Goal: Book appointment/travel/reservation

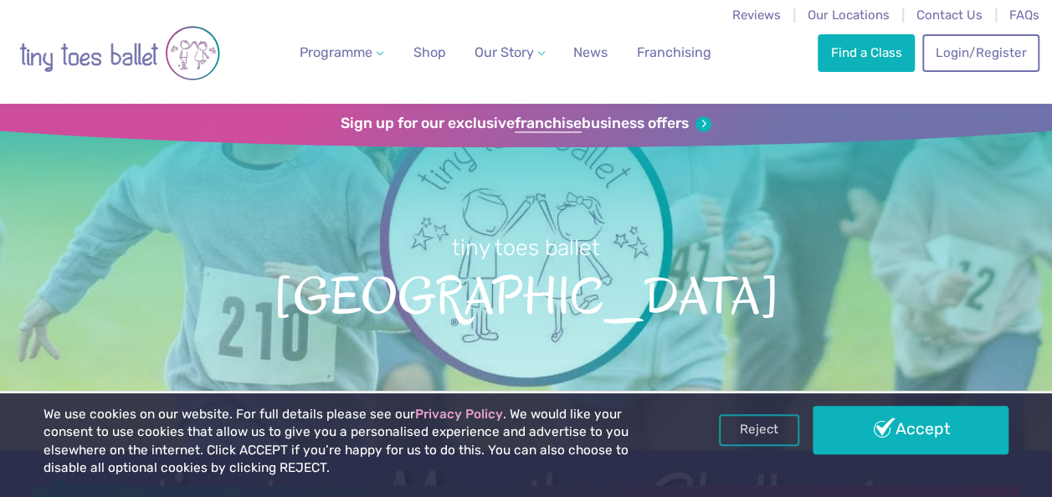
click at [958, 382] on h1 "tiny toes ballet Coventry" at bounding box center [526, 330] width 1052 height 419
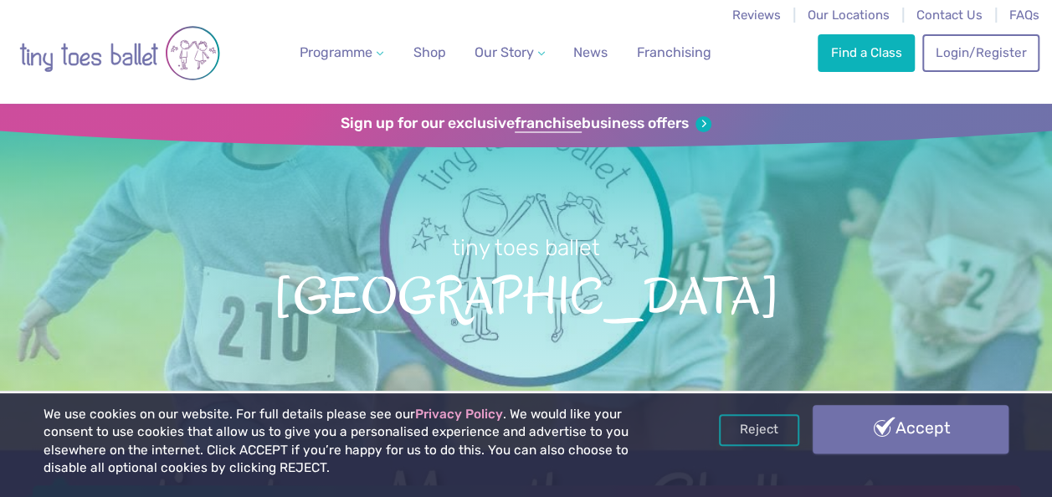
click at [955, 417] on link "Accept" at bounding box center [911, 429] width 196 height 49
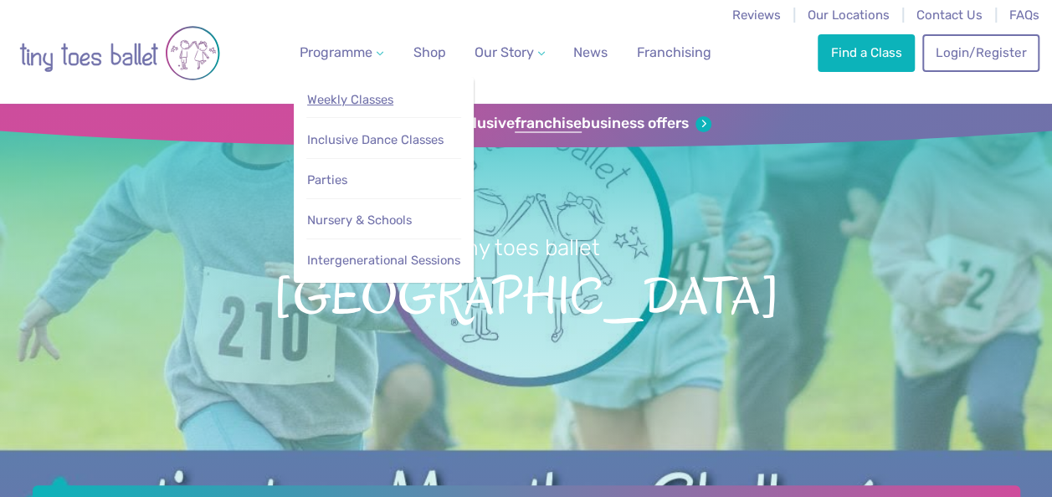
click at [377, 100] on span "Weekly Classes" at bounding box center [350, 99] width 86 height 15
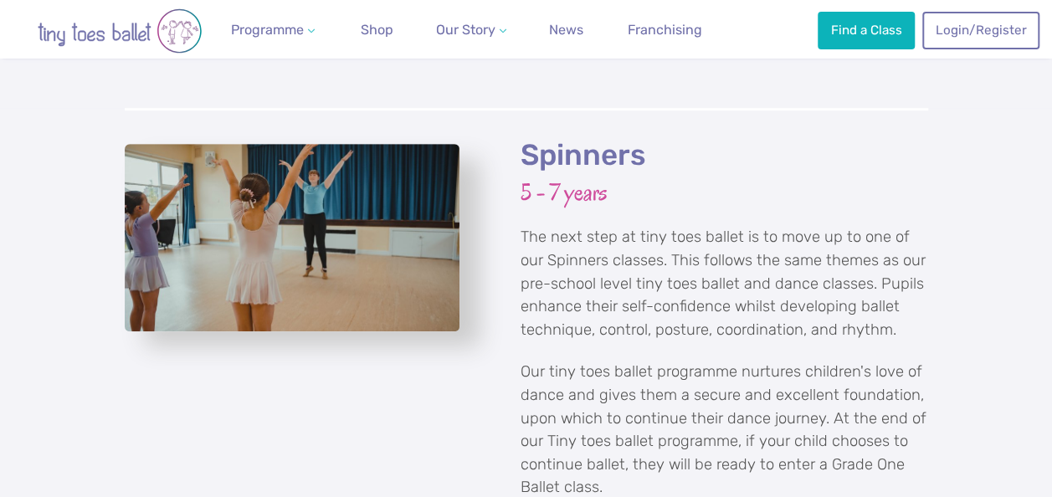
scroll to position [3517, 0]
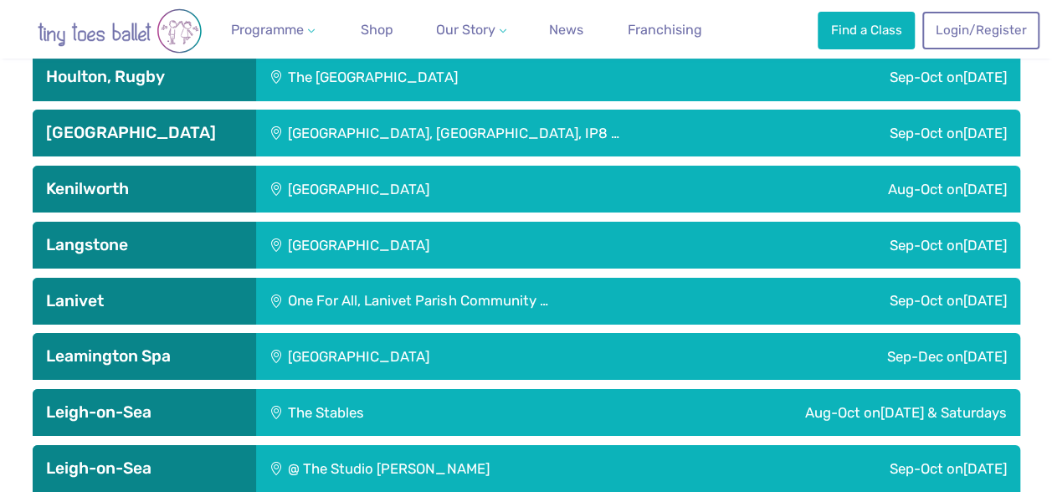
scroll to position [2763, 0]
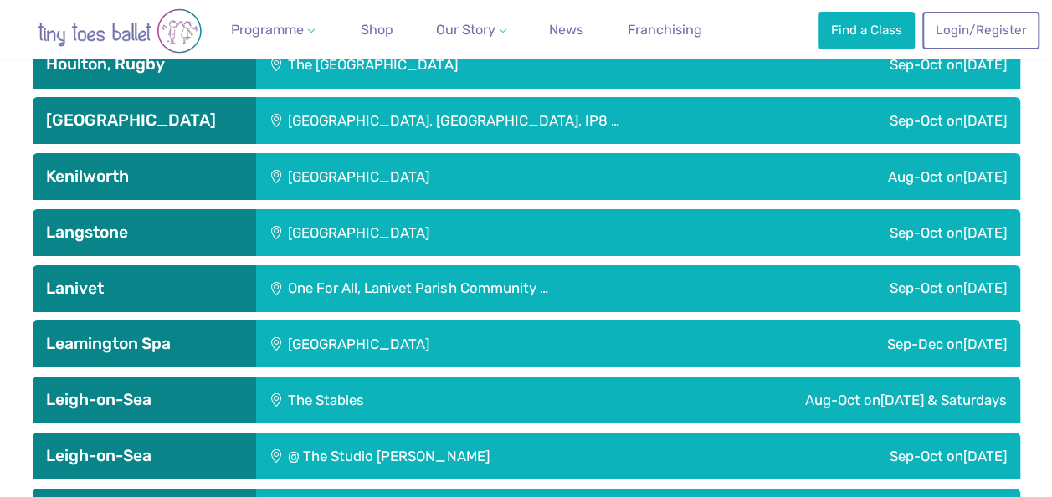
click at [318, 333] on div "[GEOGRAPHIC_DATA]" at bounding box center [470, 344] width 429 height 47
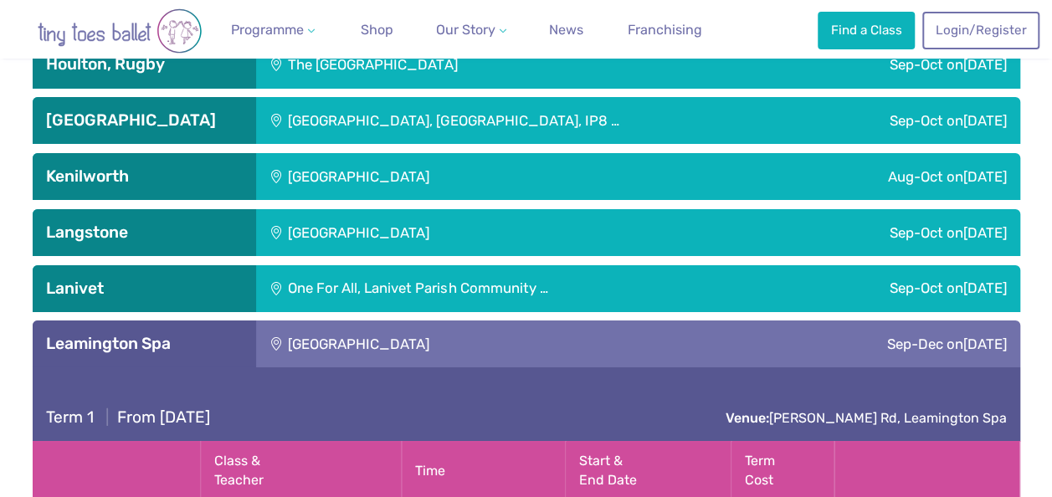
click at [85, 175] on h3 "Kenilworth" at bounding box center [144, 177] width 197 height 20
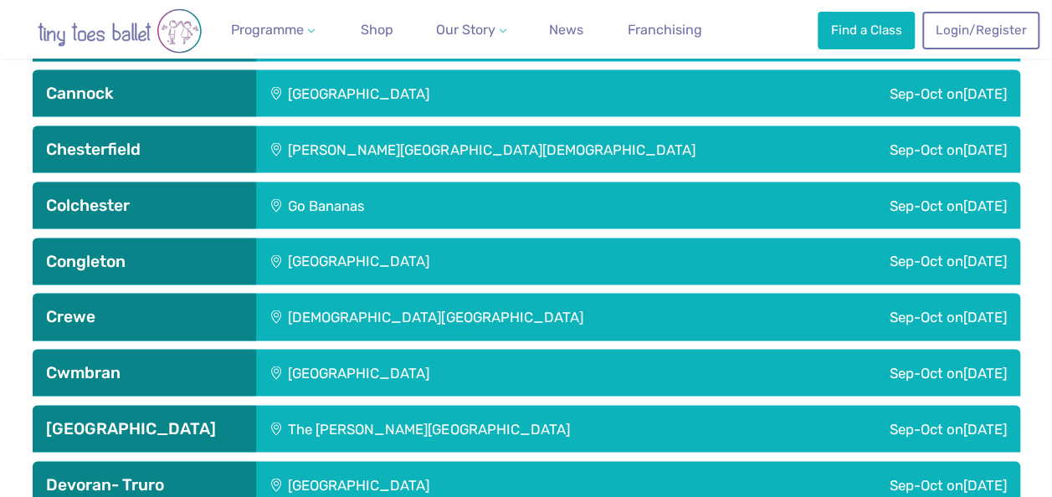
scroll to position [1507, 0]
